Goal: Information Seeking & Learning: Learn about a topic

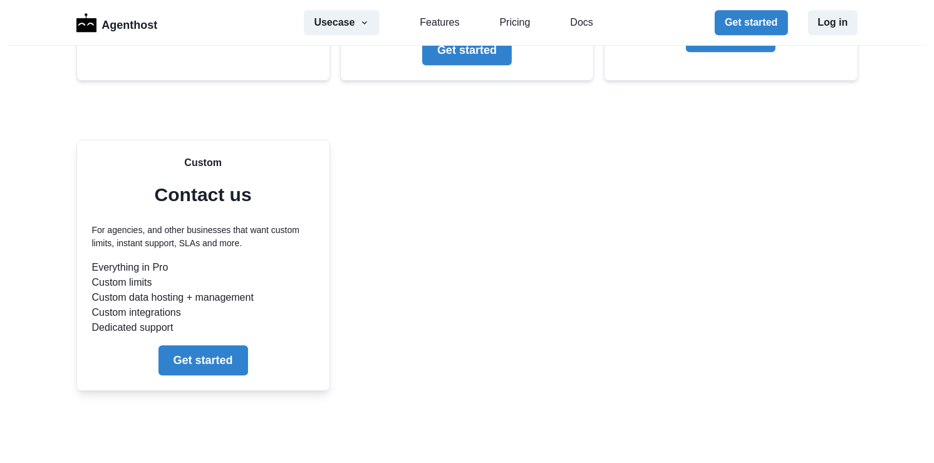
scroll to position [3111, 0]
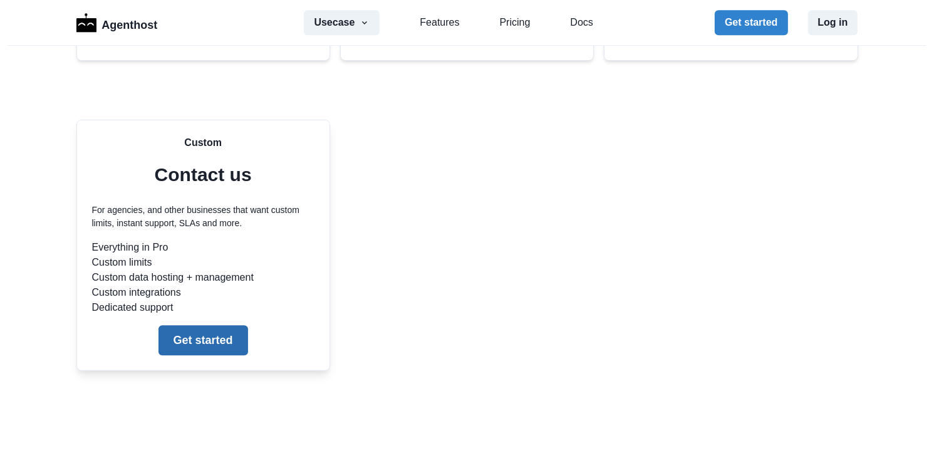
click at [182, 330] on button "Get started" at bounding box center [203, 340] width 90 height 30
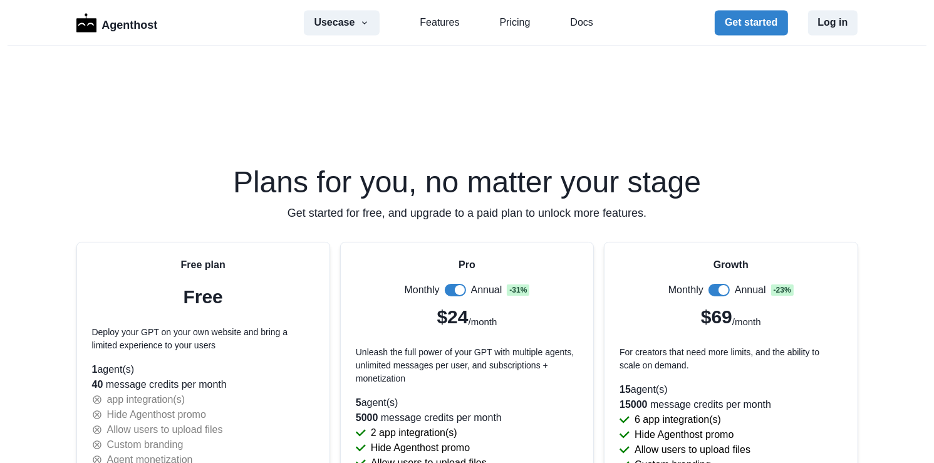
scroll to position [3862, 0]
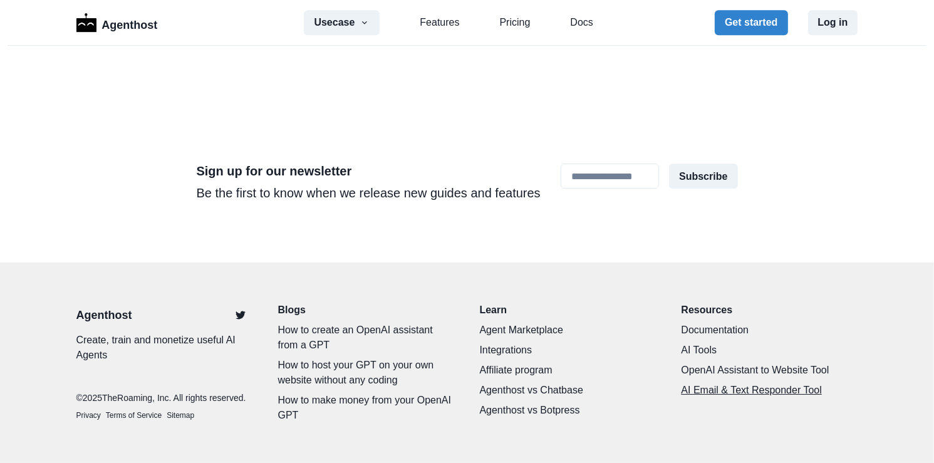
click at [707, 383] on link "AI Email & Text Responder Tool" at bounding box center [769, 390] width 177 height 15
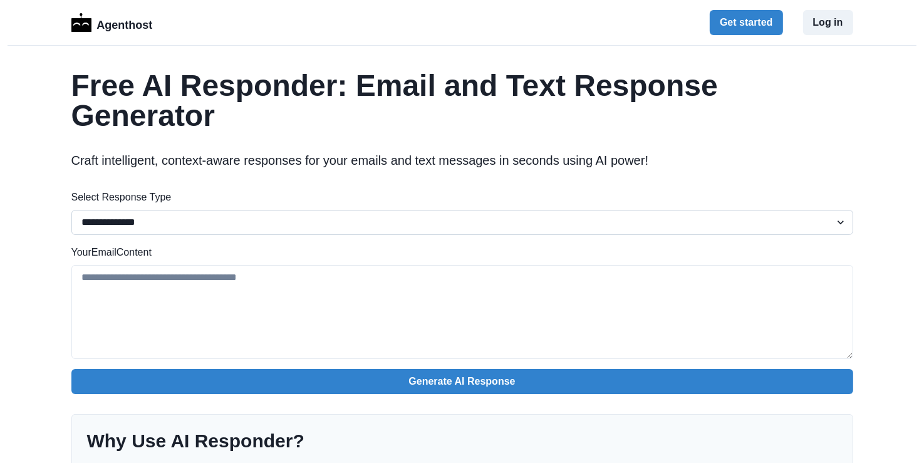
click at [498, 210] on select "**********" at bounding box center [461, 222] width 781 height 25
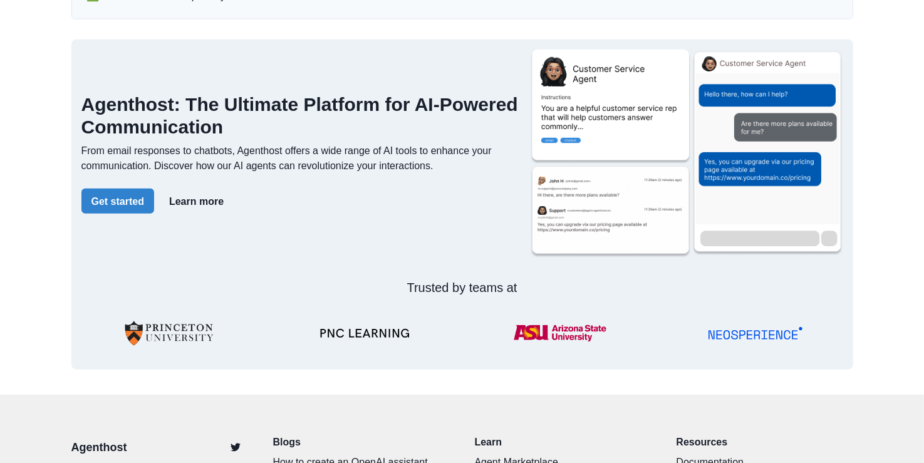
scroll to position [665, 0]
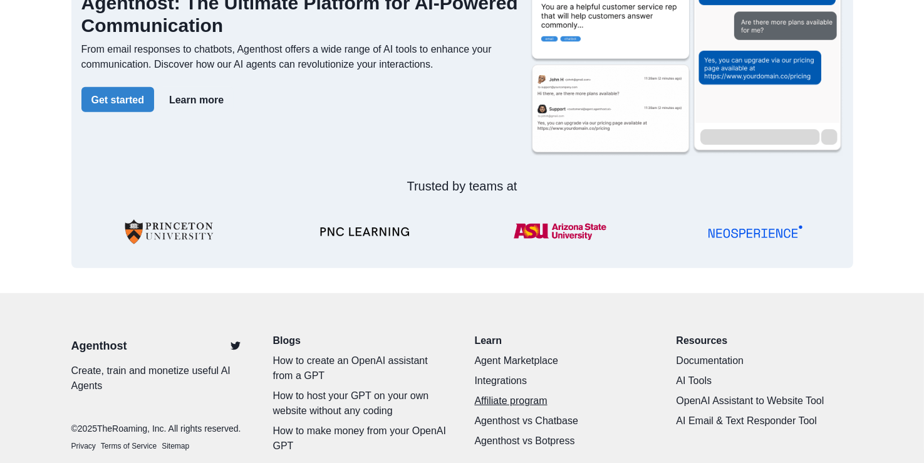
click at [524, 393] on link "Affiliate program" at bounding box center [563, 400] width 177 height 15
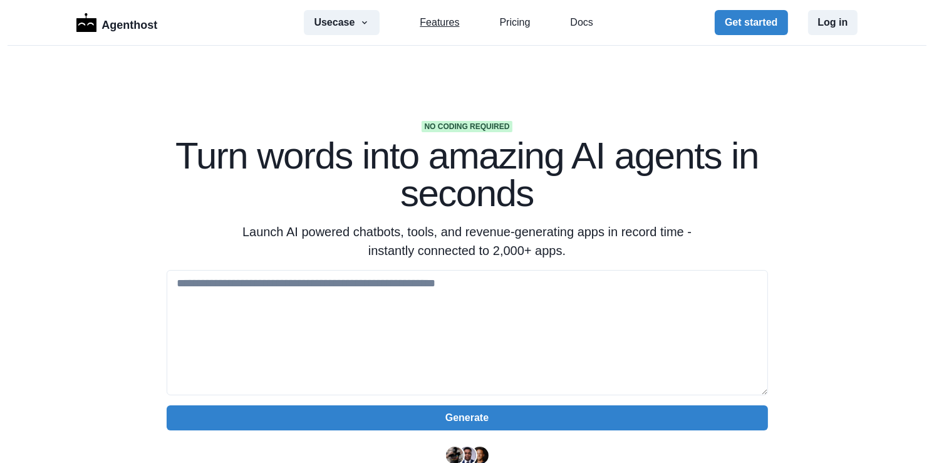
click at [446, 26] on link "Features" at bounding box center [439, 22] width 39 height 15
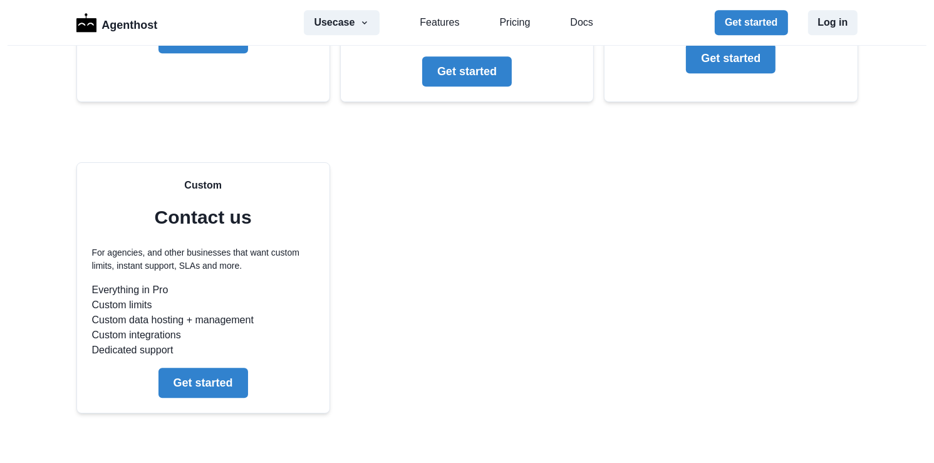
scroll to position [3862, 0]
